Goal: Find specific page/section: Find specific page/section

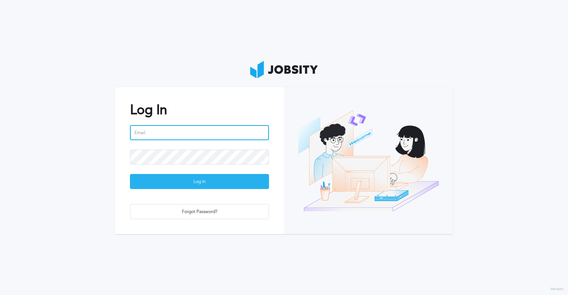
type input "[PERSON_NAME][EMAIL_ADDRESS][PERSON_NAME][DOMAIN_NAME]"
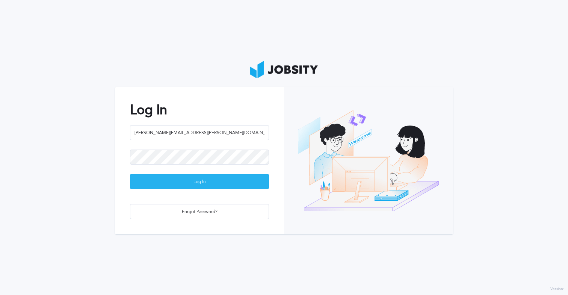
click at [190, 182] on div "Log In" at bounding box center [199, 181] width 138 height 15
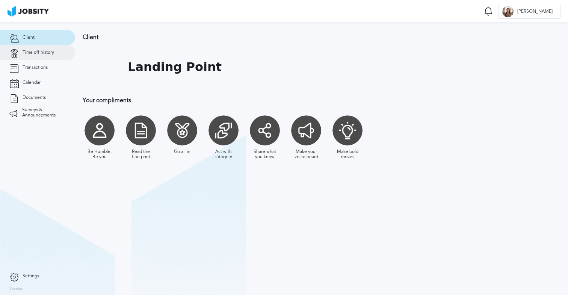
click at [49, 59] on link "Time off history" at bounding box center [37, 52] width 75 height 15
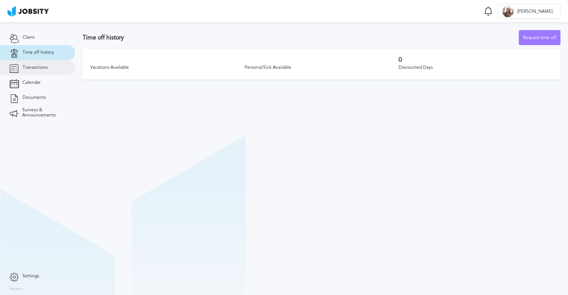
click at [38, 68] on span "Transactions" at bounding box center [35, 67] width 25 height 5
